Goal: Book appointment/travel/reservation

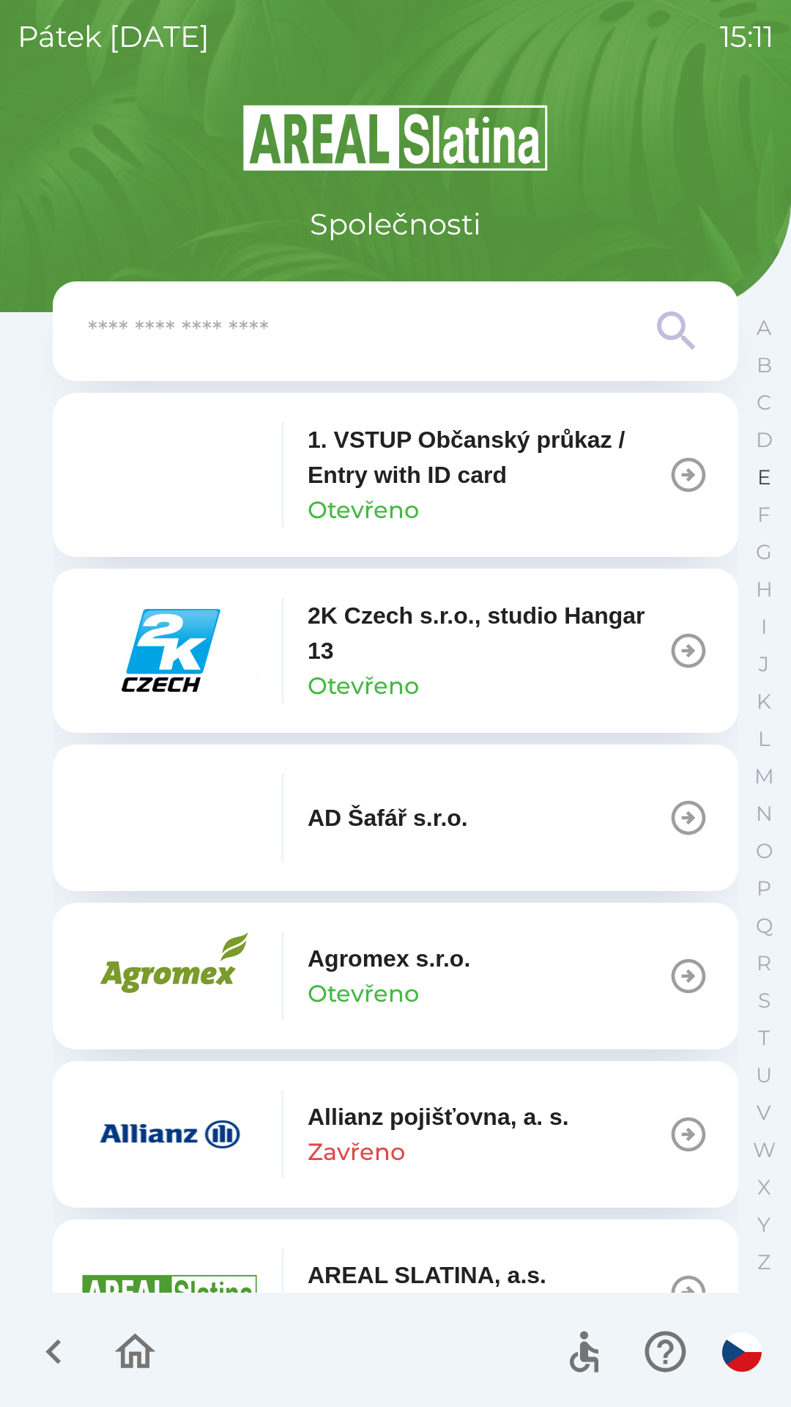
click at [764, 478] on p "E" at bounding box center [765, 477] width 14 height 26
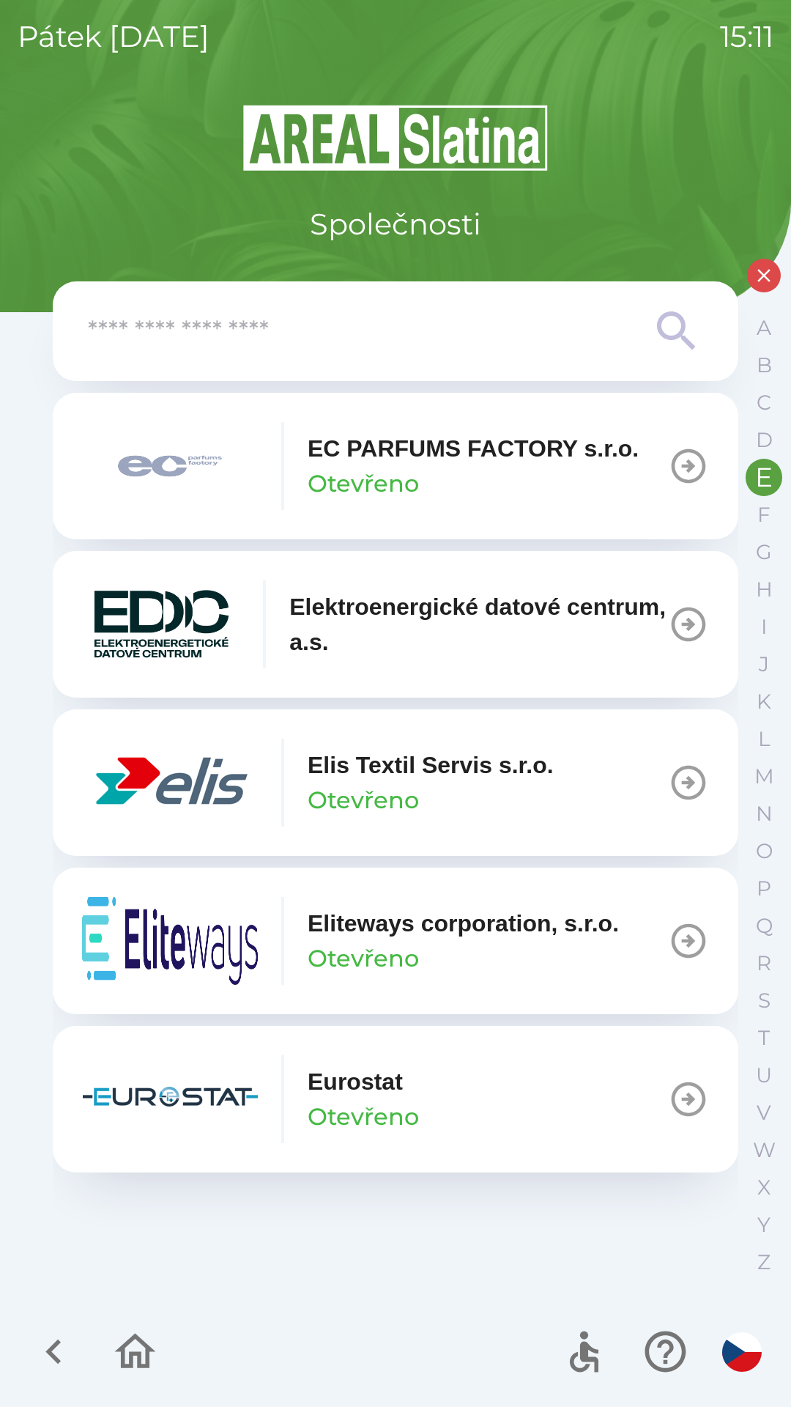
click at [420, 769] on p "Elis Textil Servis s.r.o." at bounding box center [431, 764] width 246 height 35
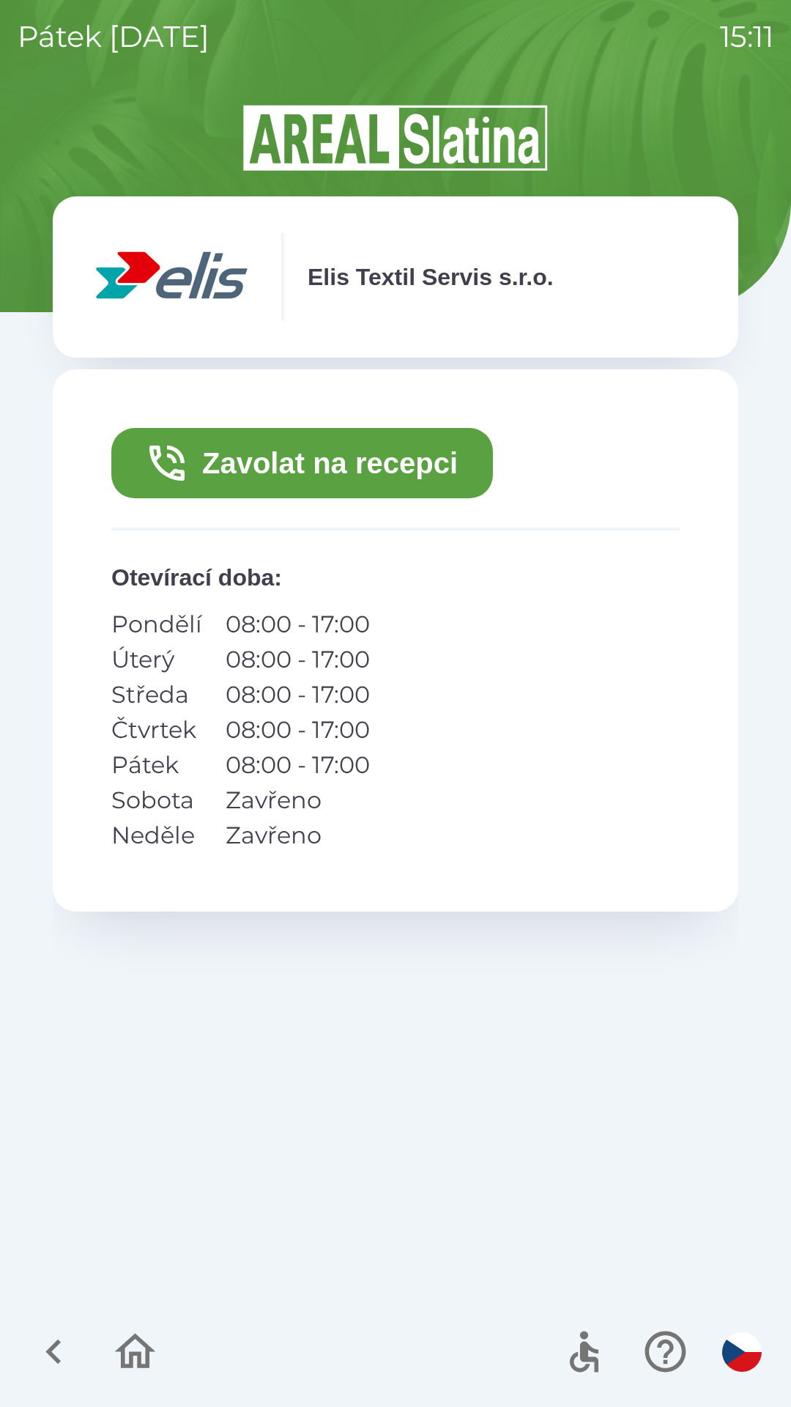
click at [384, 459] on button "Zavolat na recepci" at bounding box center [302, 463] width 382 height 70
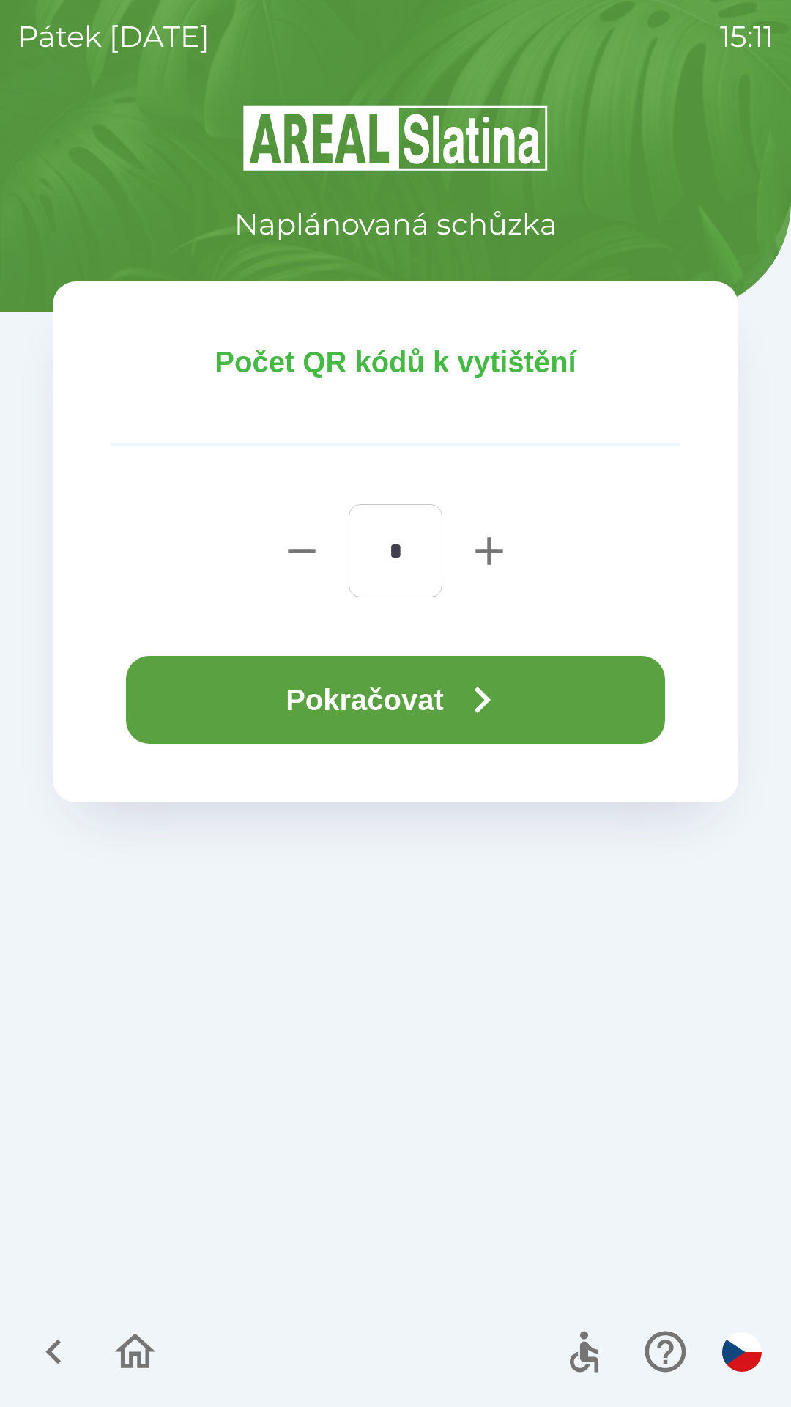
click at [412, 700] on button "Pokračovat" at bounding box center [395, 700] width 539 height 88
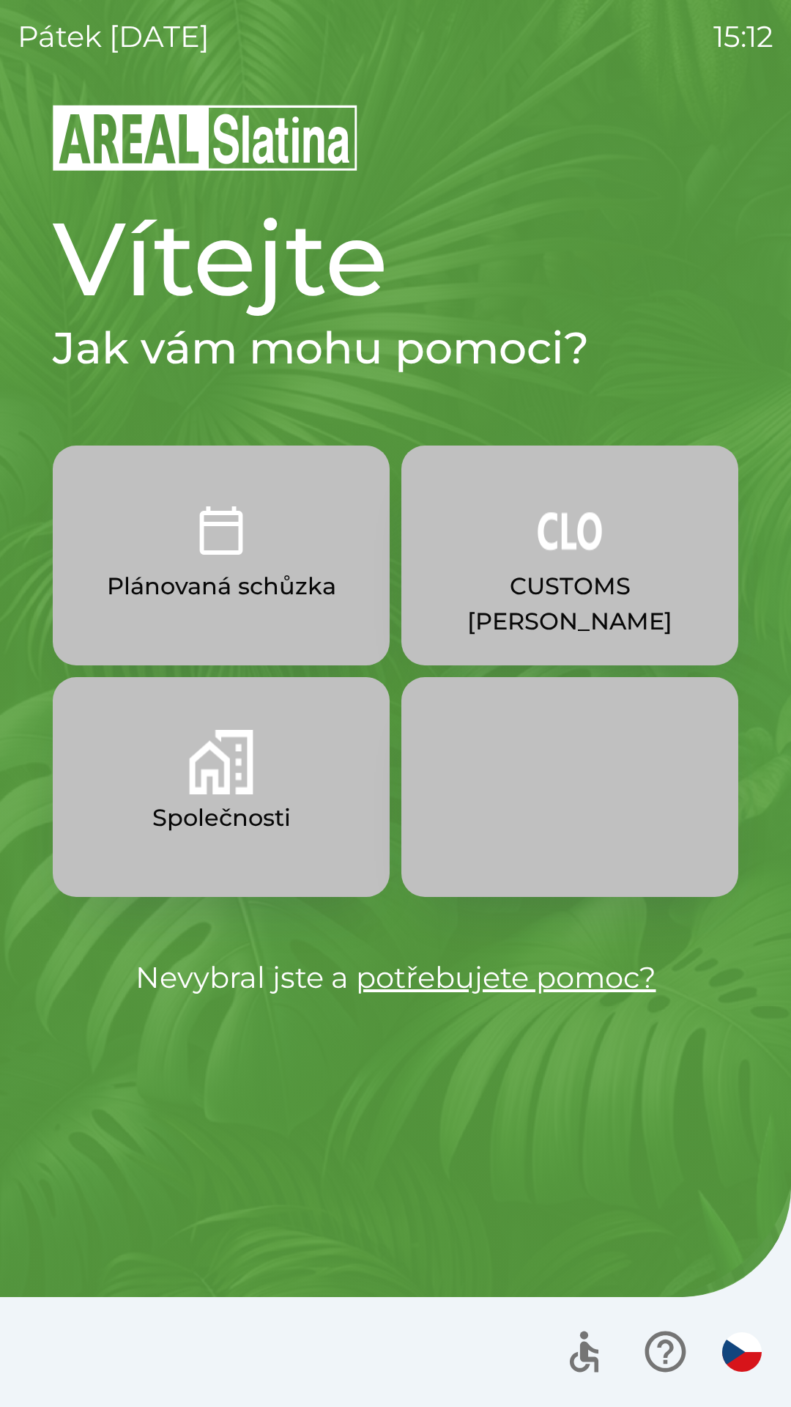
click at [629, 552] on button "CUSTOMS [PERSON_NAME]" at bounding box center [569, 555] width 337 height 220
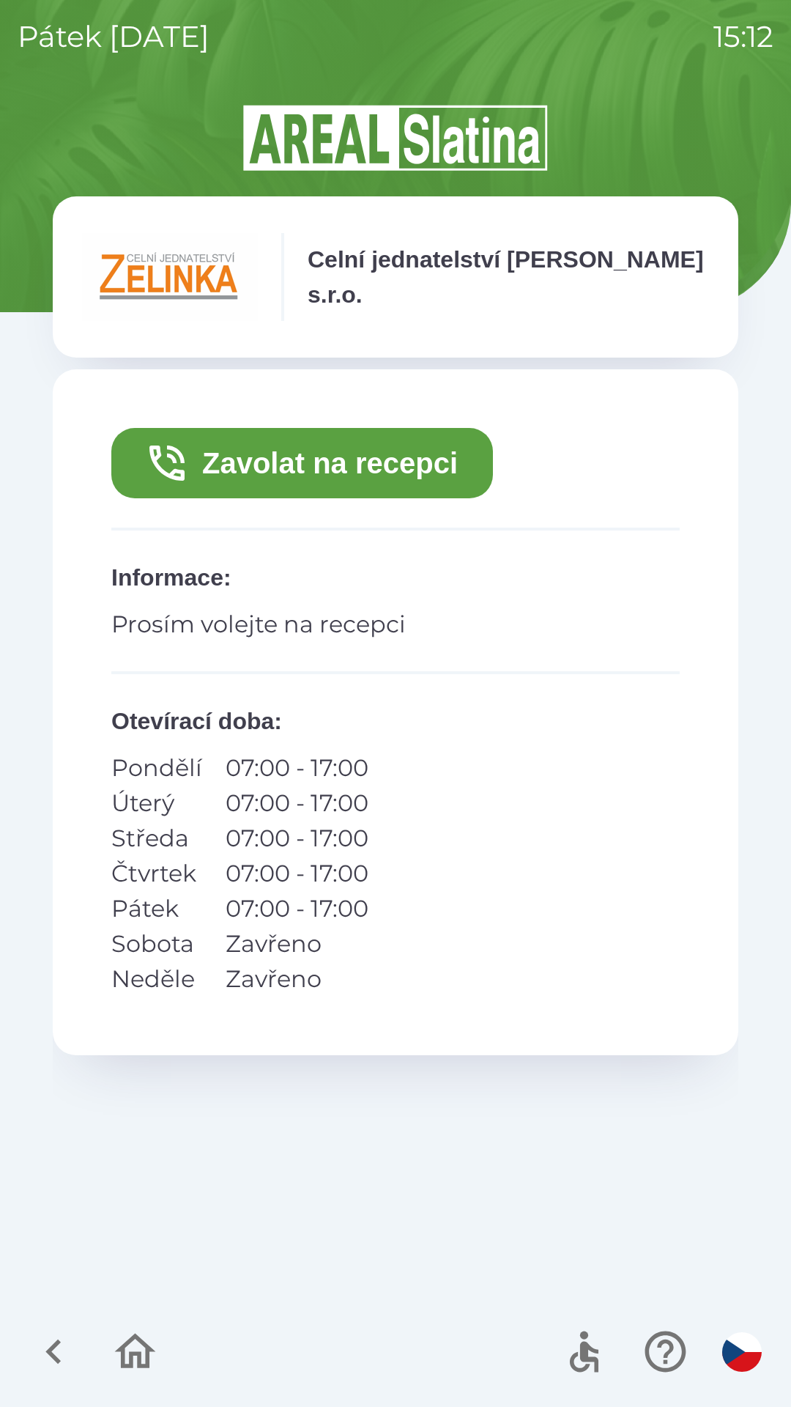
click at [372, 468] on button "Zavolat na recepci" at bounding box center [302, 463] width 382 height 70
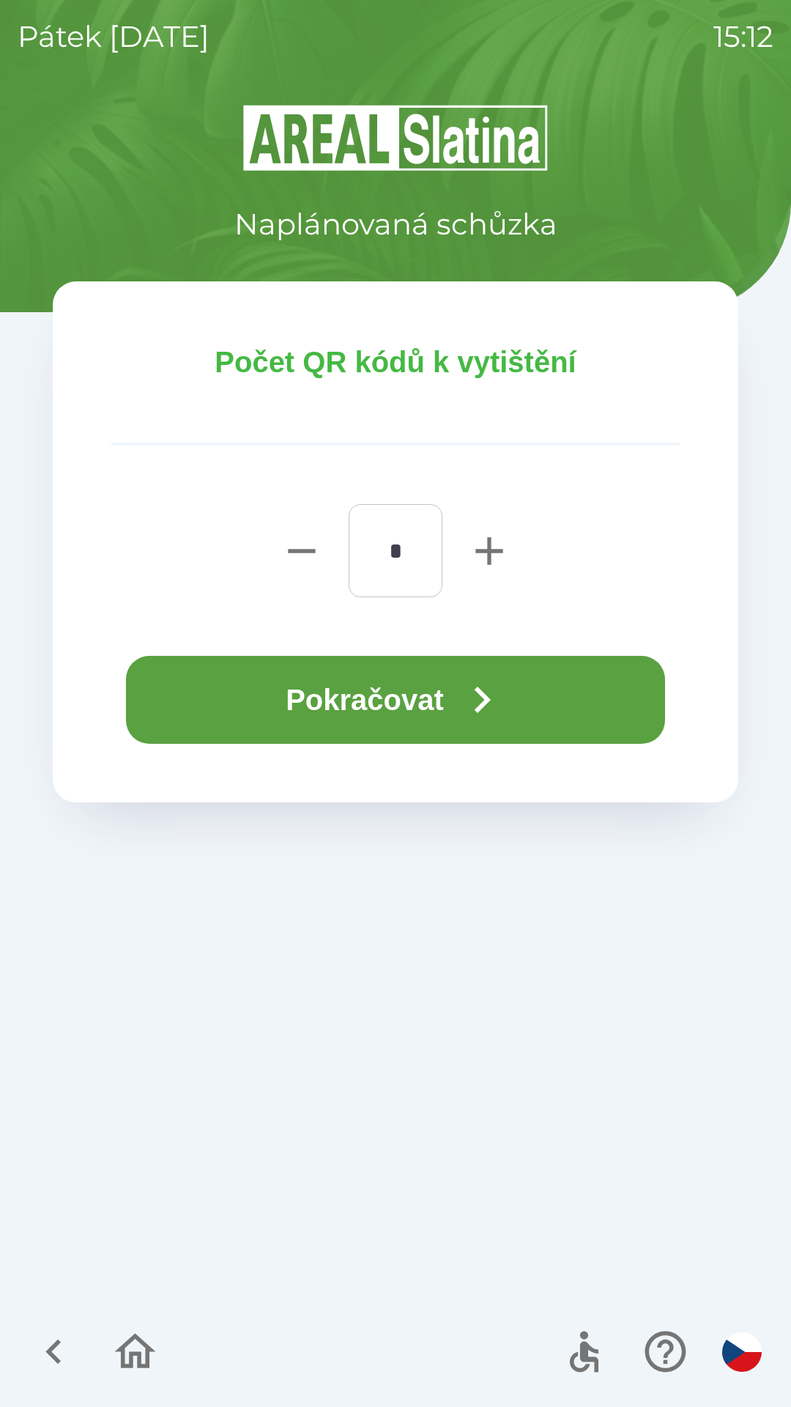
click at [503, 697] on icon "button" at bounding box center [482, 699] width 53 height 53
